Goal: Task Accomplishment & Management: Manage account settings

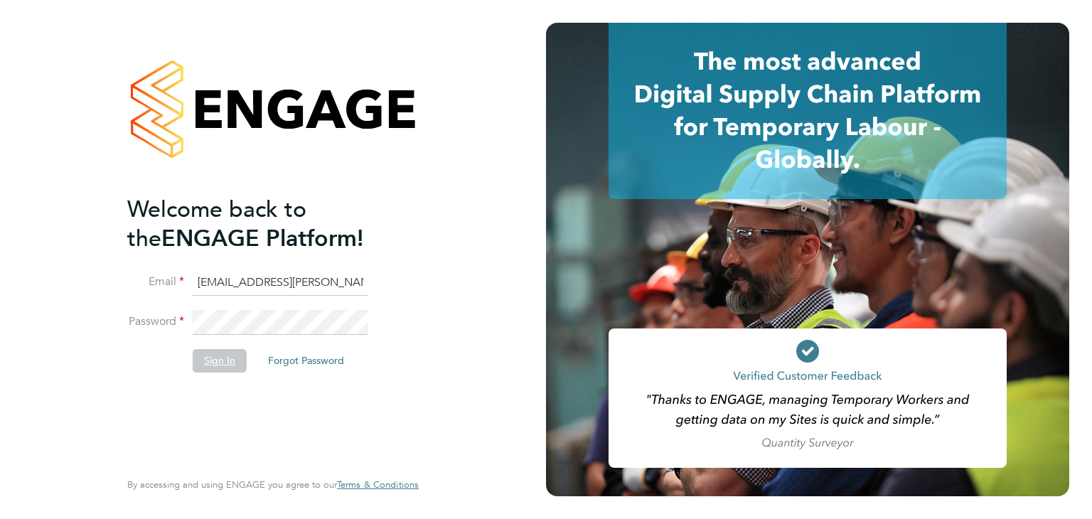
click at [225, 358] on button "Sign In" at bounding box center [220, 360] width 54 height 23
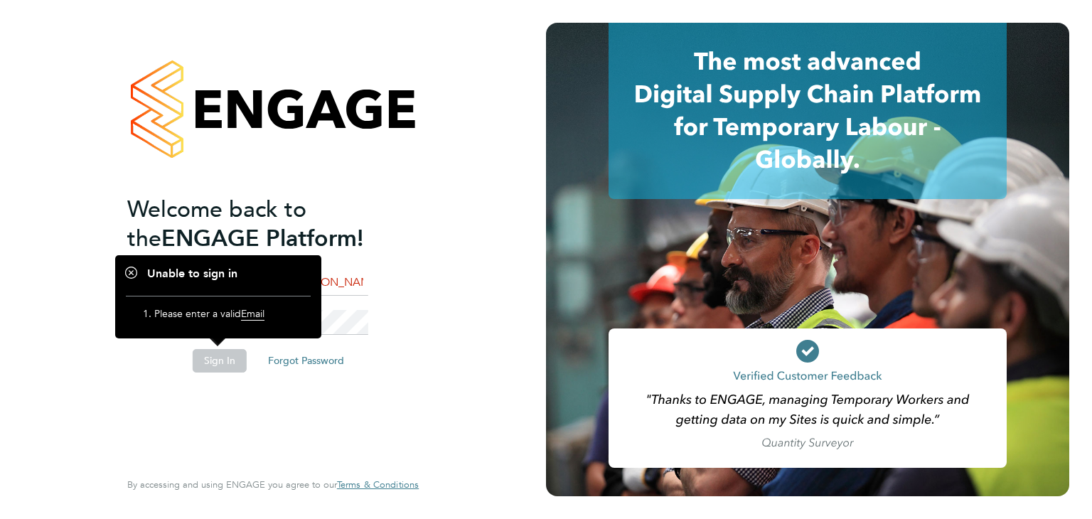
click at [218, 364] on button "Sign In" at bounding box center [220, 360] width 54 height 23
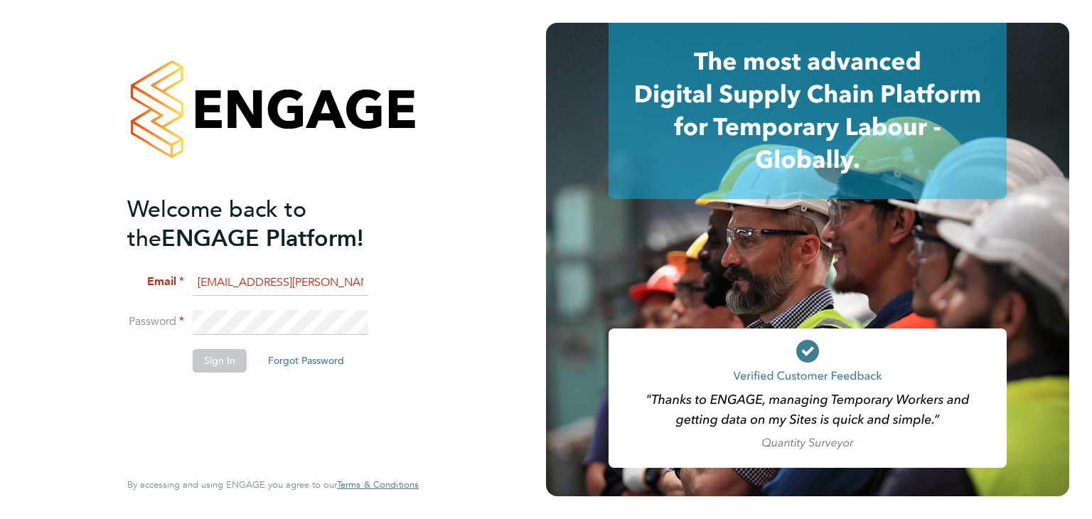
click at [218, 364] on button "Sign In" at bounding box center [220, 360] width 54 height 23
click at [223, 400] on div "Welcome back to the ENGAGE Platform! Email engagemasterlogins@hays.com Password…" at bounding box center [265, 331] width 277 height 272
click at [359, 284] on input "engagemasterlogins@hays.com" at bounding box center [281, 283] width 176 height 26
click at [237, 357] on button "Sign In" at bounding box center [220, 360] width 54 height 23
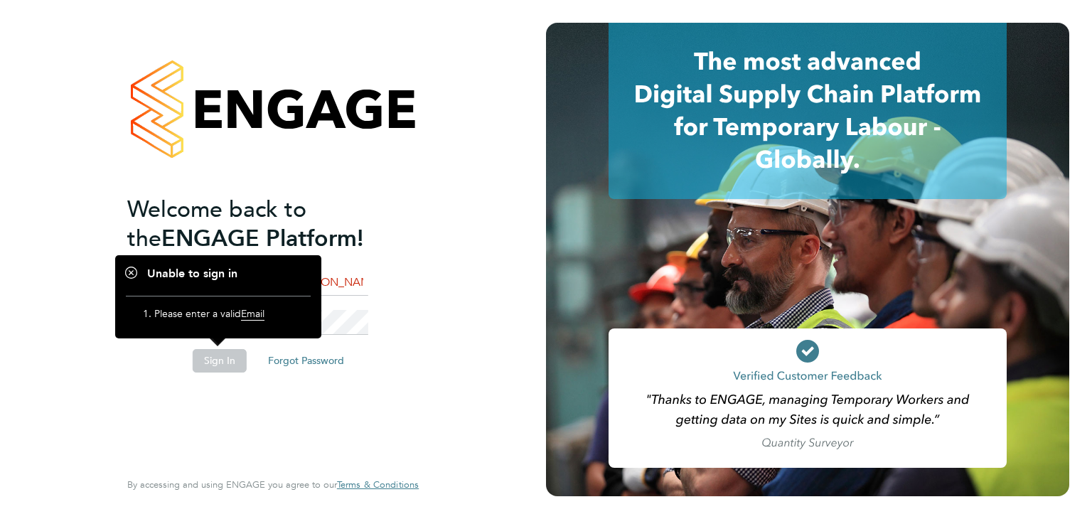
click at [237, 357] on button "Sign In" at bounding box center [220, 360] width 54 height 23
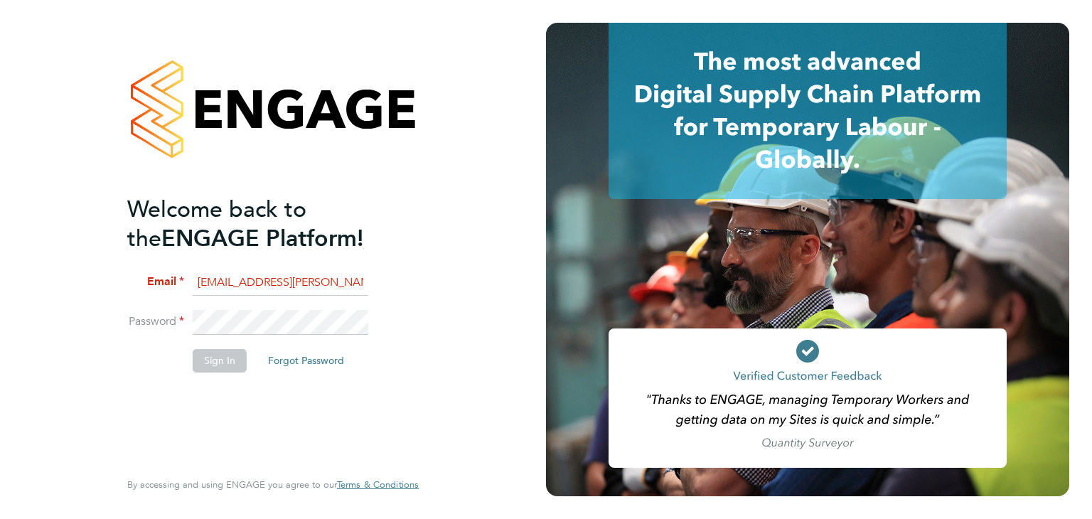
click at [237, 357] on button "Sign In" at bounding box center [220, 360] width 54 height 23
click at [219, 359] on button "Sign In" at bounding box center [220, 360] width 54 height 23
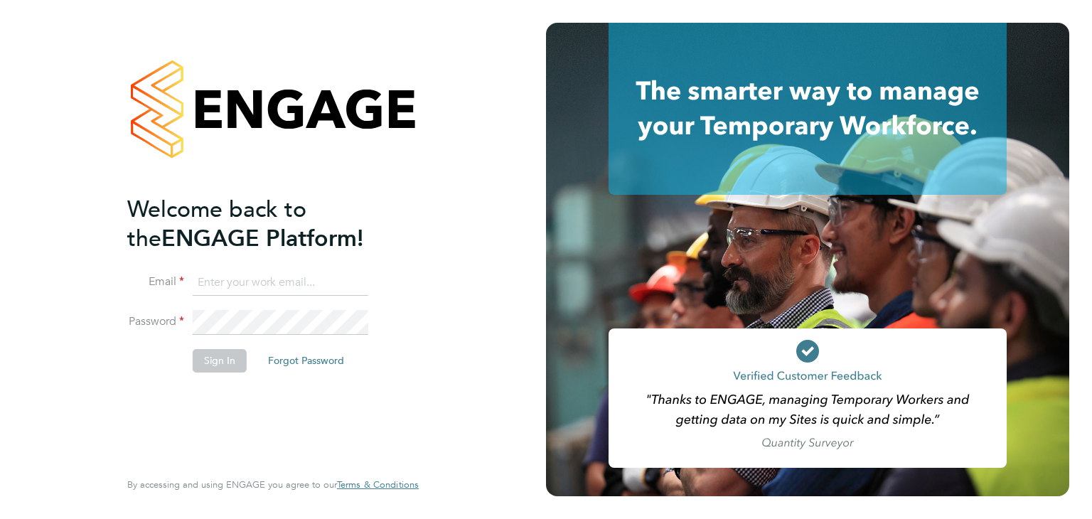
type input "engagemasterlogins@hays.com"
click at [227, 355] on button "Sign In" at bounding box center [220, 360] width 54 height 23
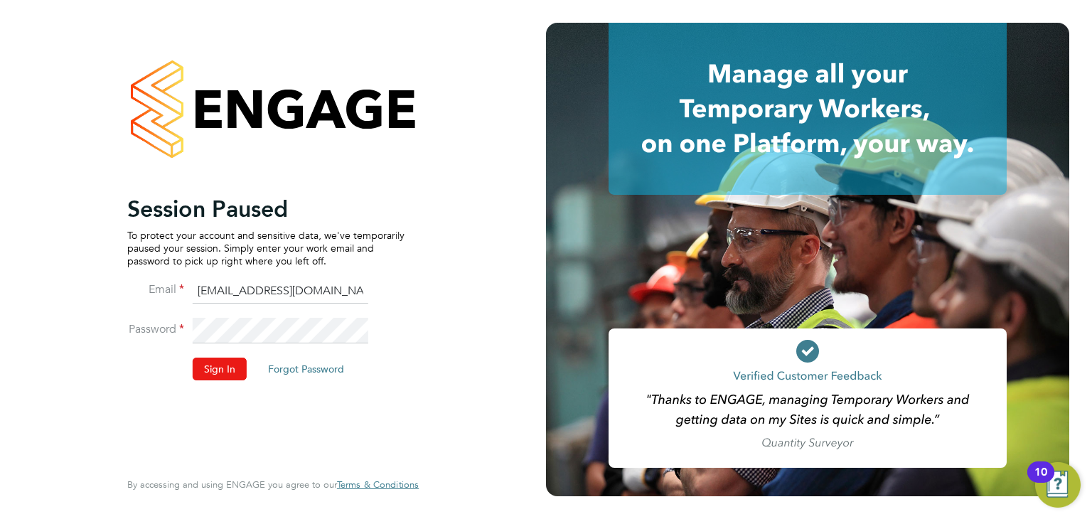
click at [220, 373] on button "Sign In" at bounding box center [220, 369] width 54 height 23
